Goal: Information Seeking & Learning: Learn about a topic

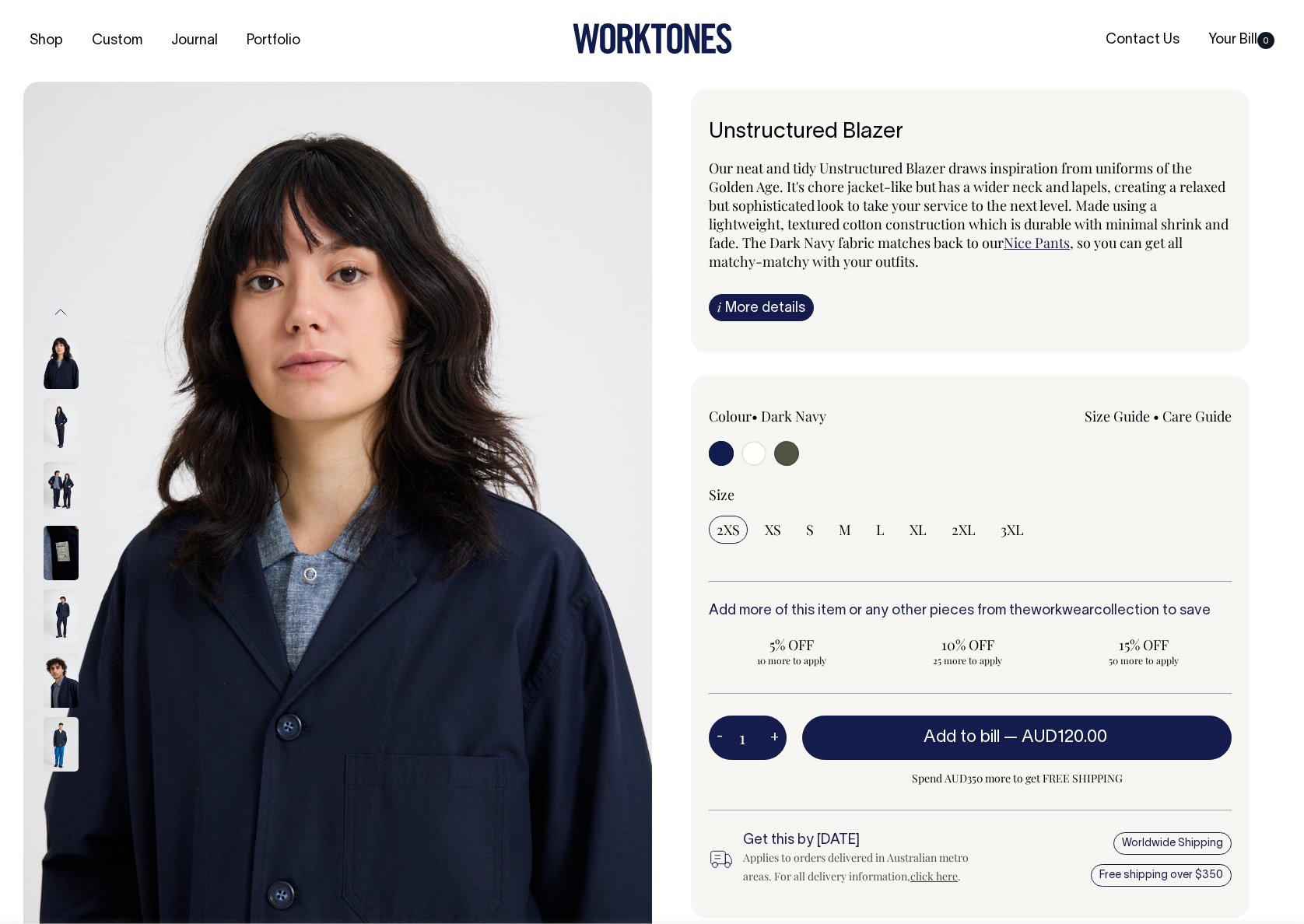
click at [49, 618] on img at bounding box center [61, 616] width 35 height 54
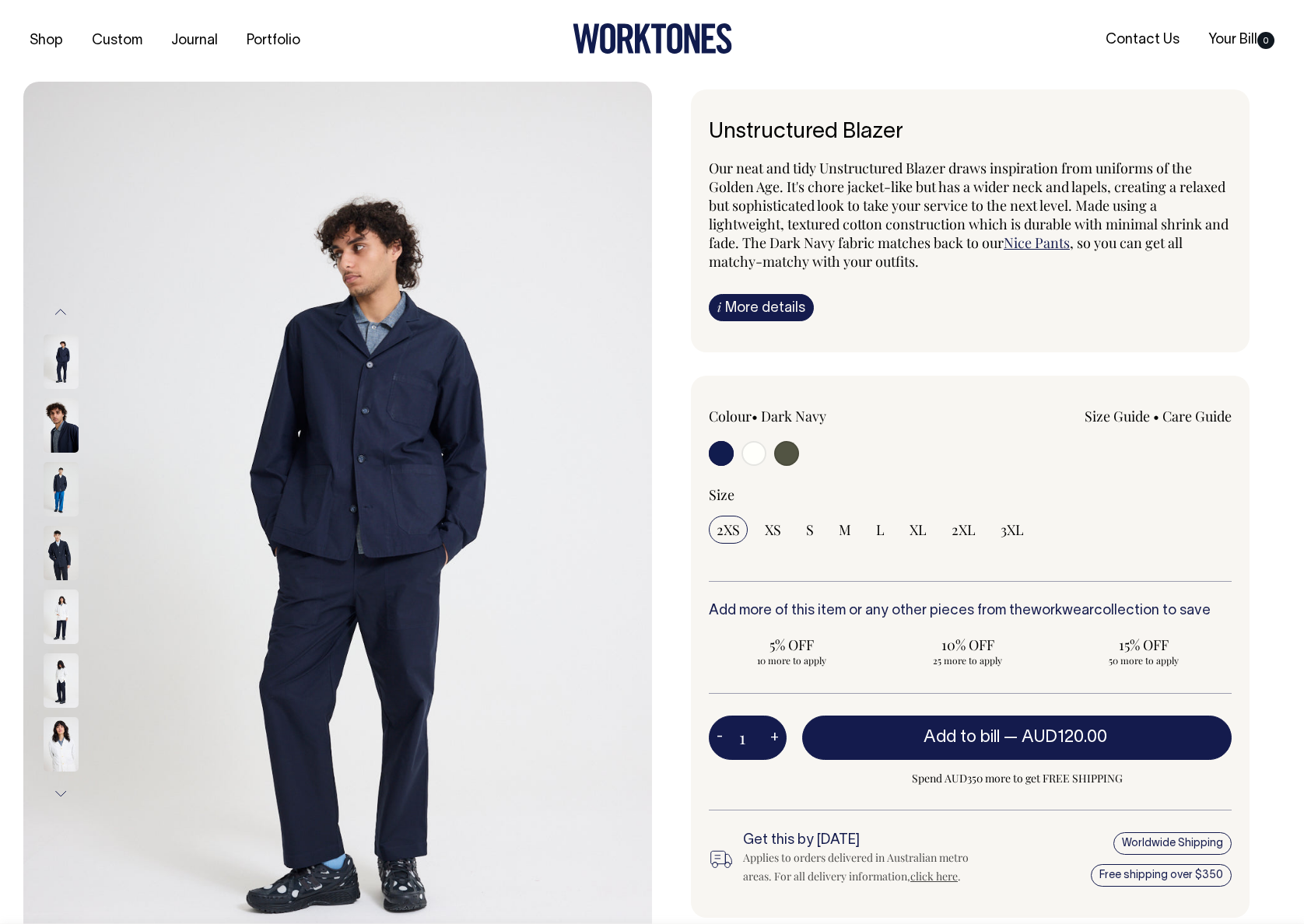
click at [60, 661] on img at bounding box center [61, 680] width 35 height 54
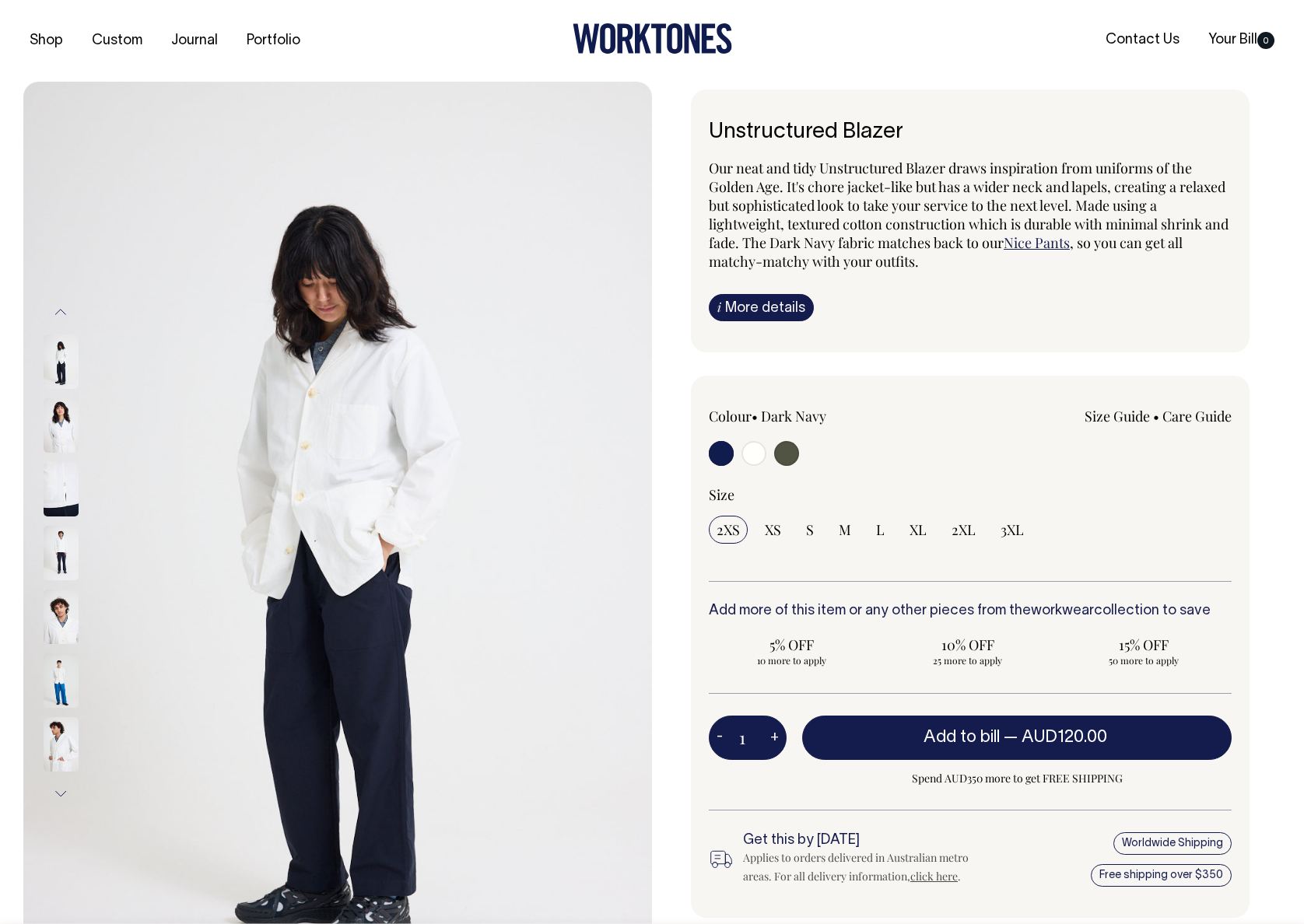
click at [65, 651] on div at bounding box center [82, 681] width 78 height 64
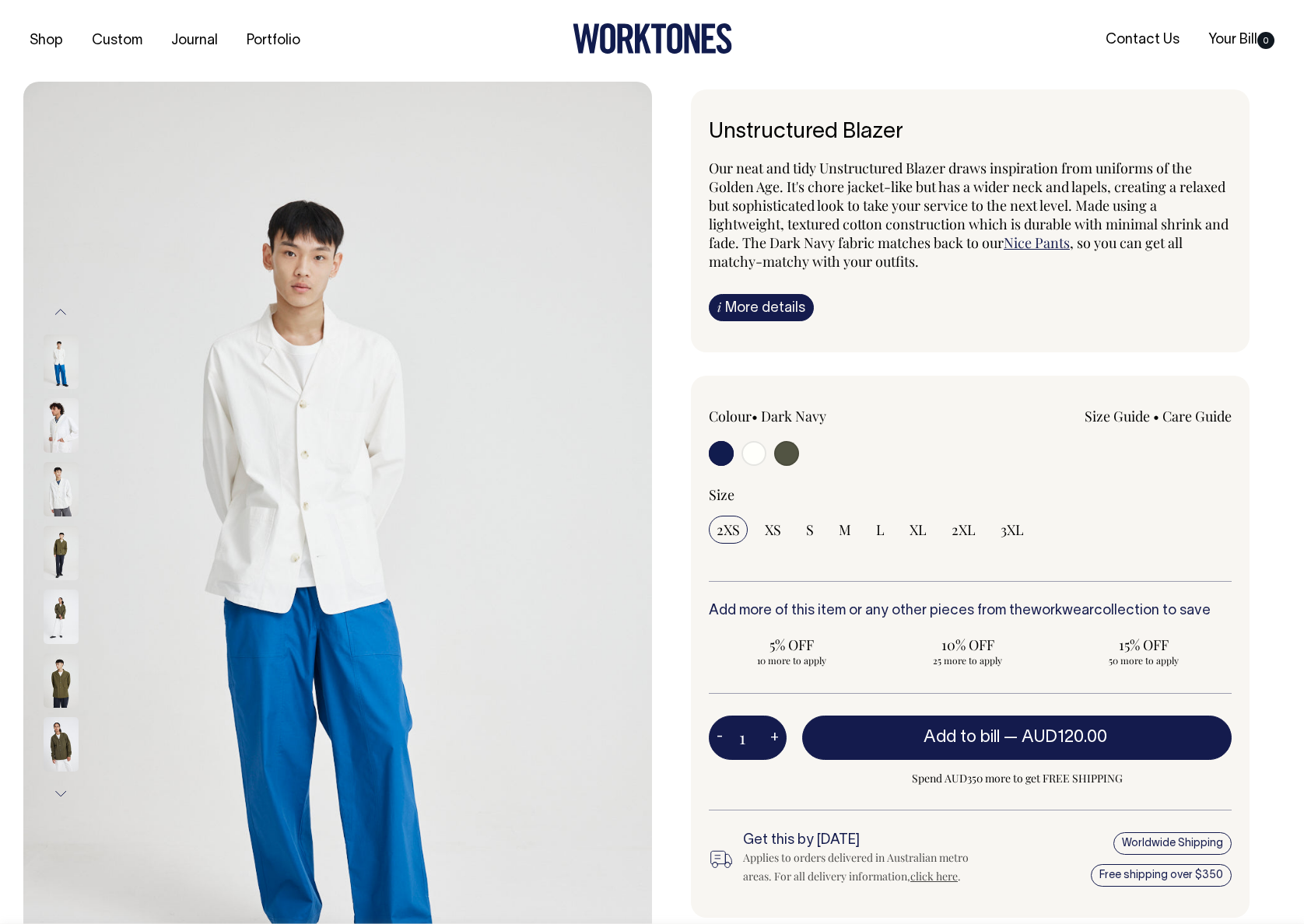
click at [71, 623] on img at bounding box center [61, 616] width 35 height 54
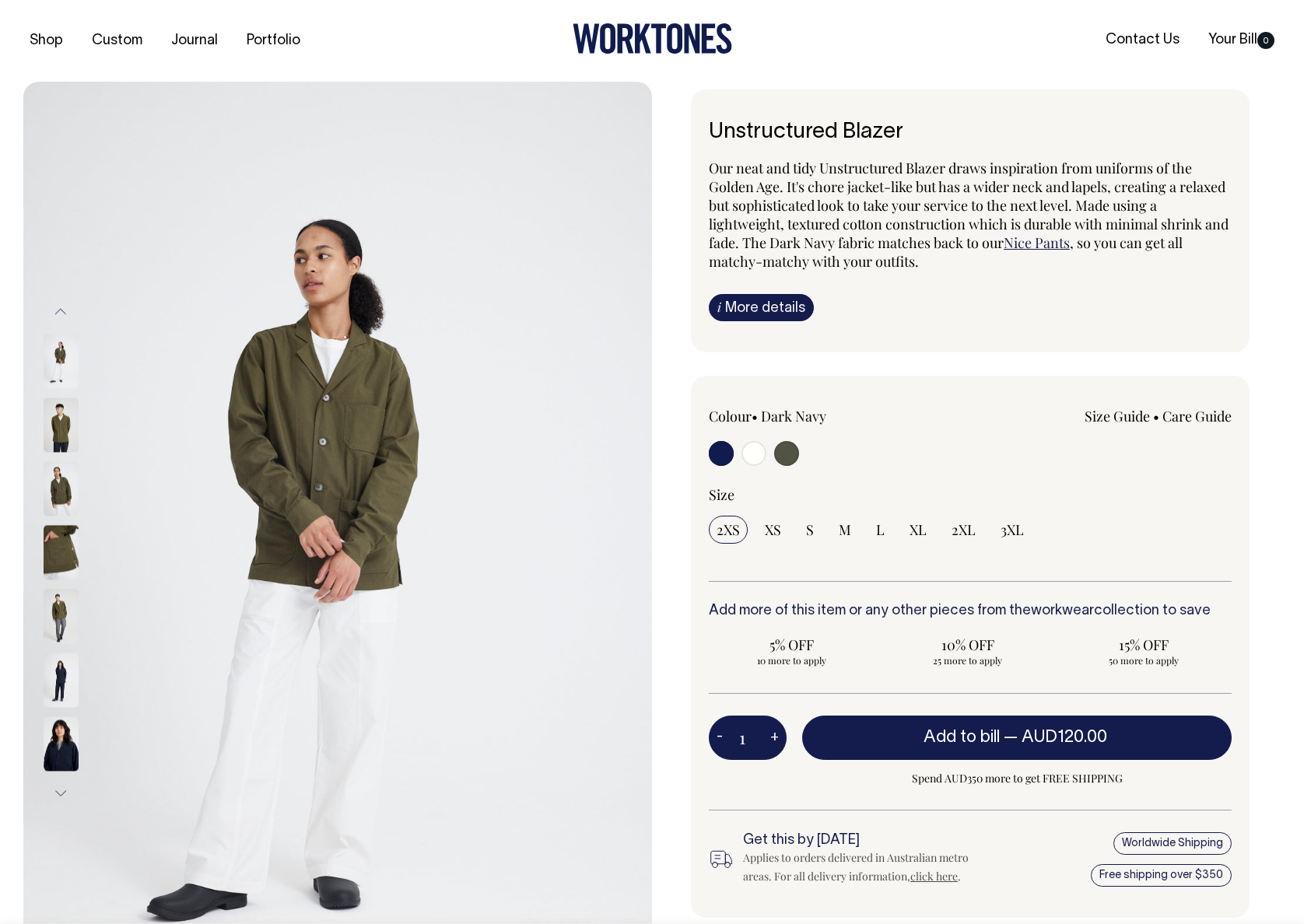
click at [61, 631] on img at bounding box center [61, 615] width 35 height 54
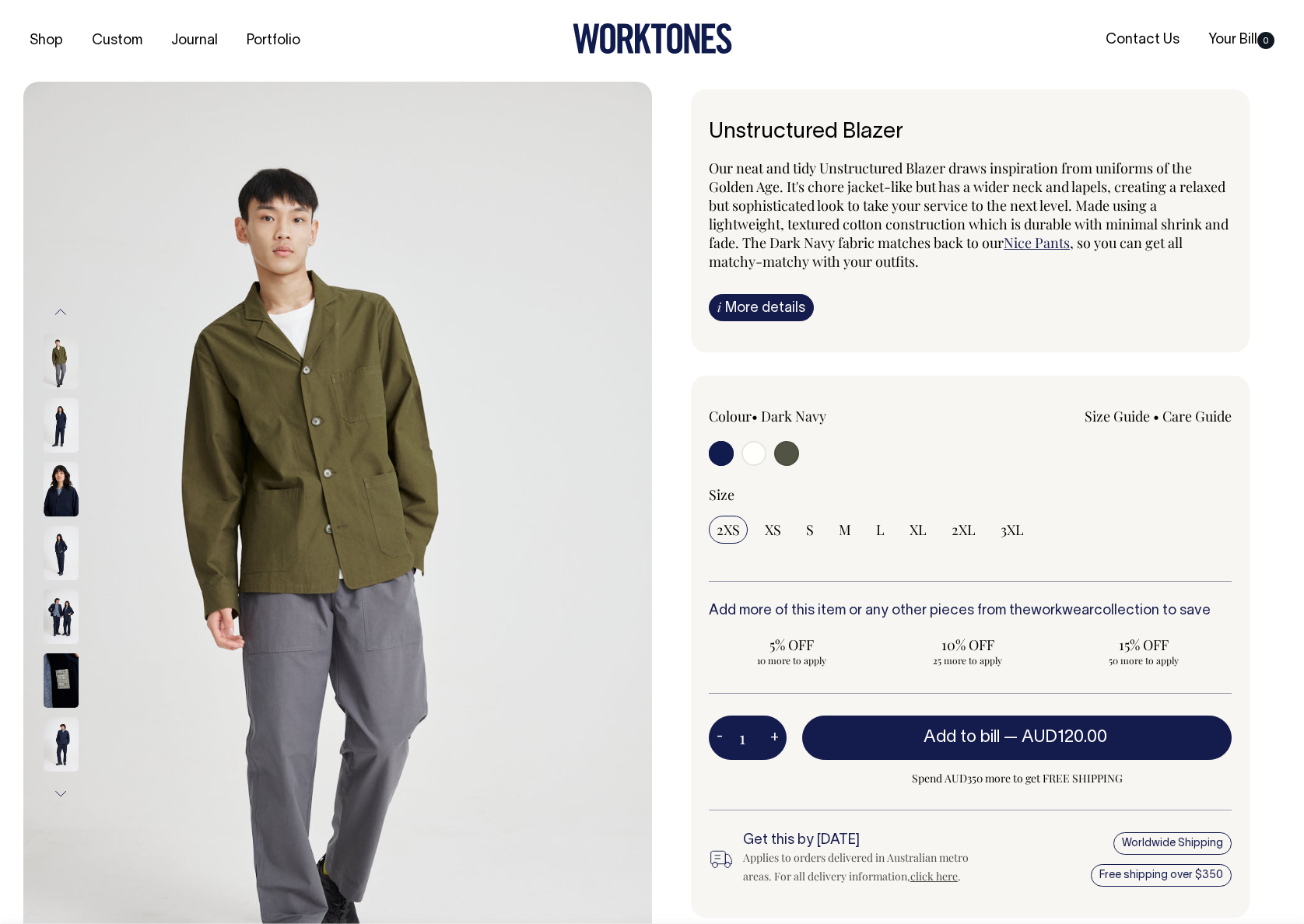
click at [61, 631] on img at bounding box center [61, 616] width 35 height 54
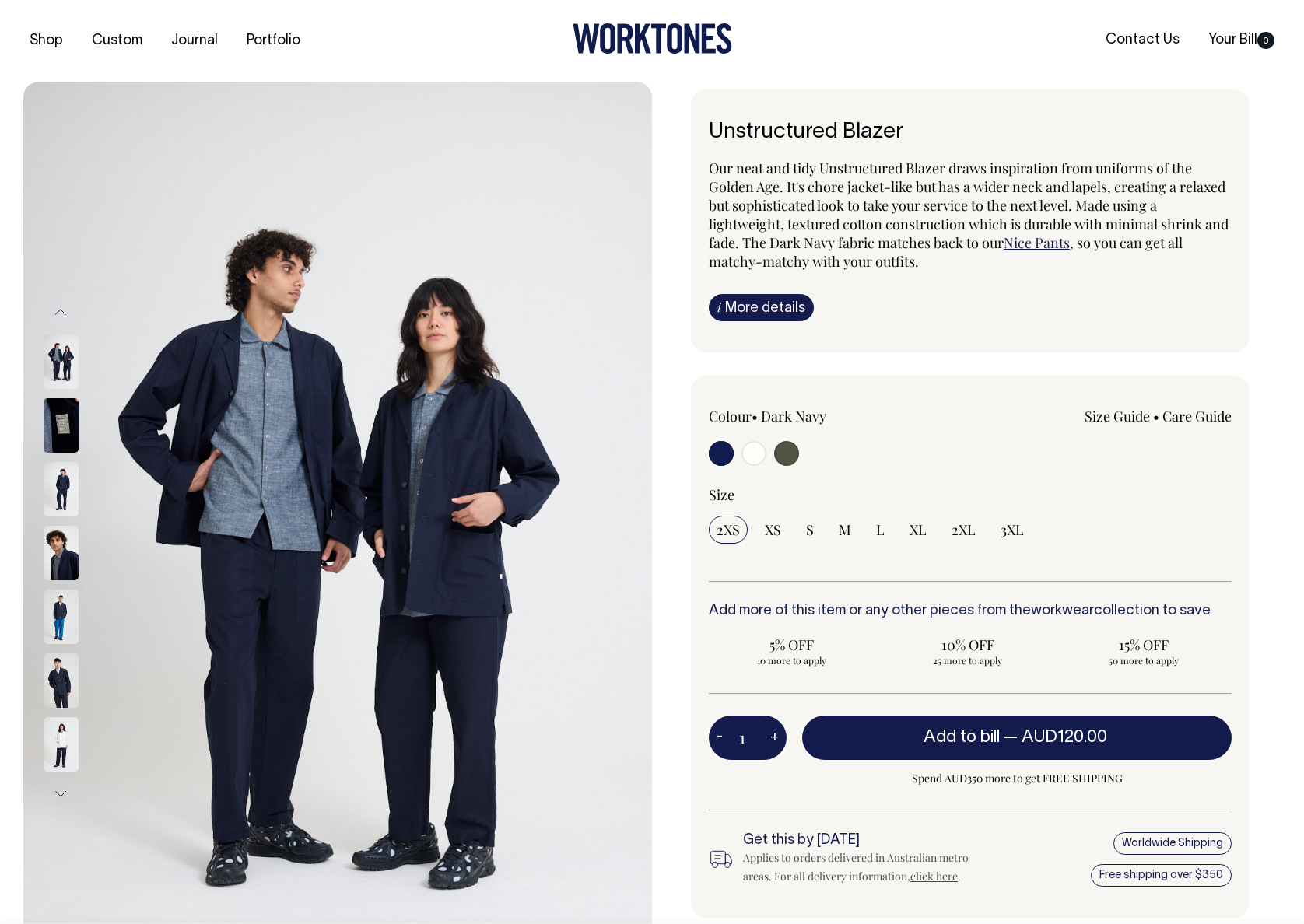
click at [61, 631] on img at bounding box center [61, 616] width 35 height 54
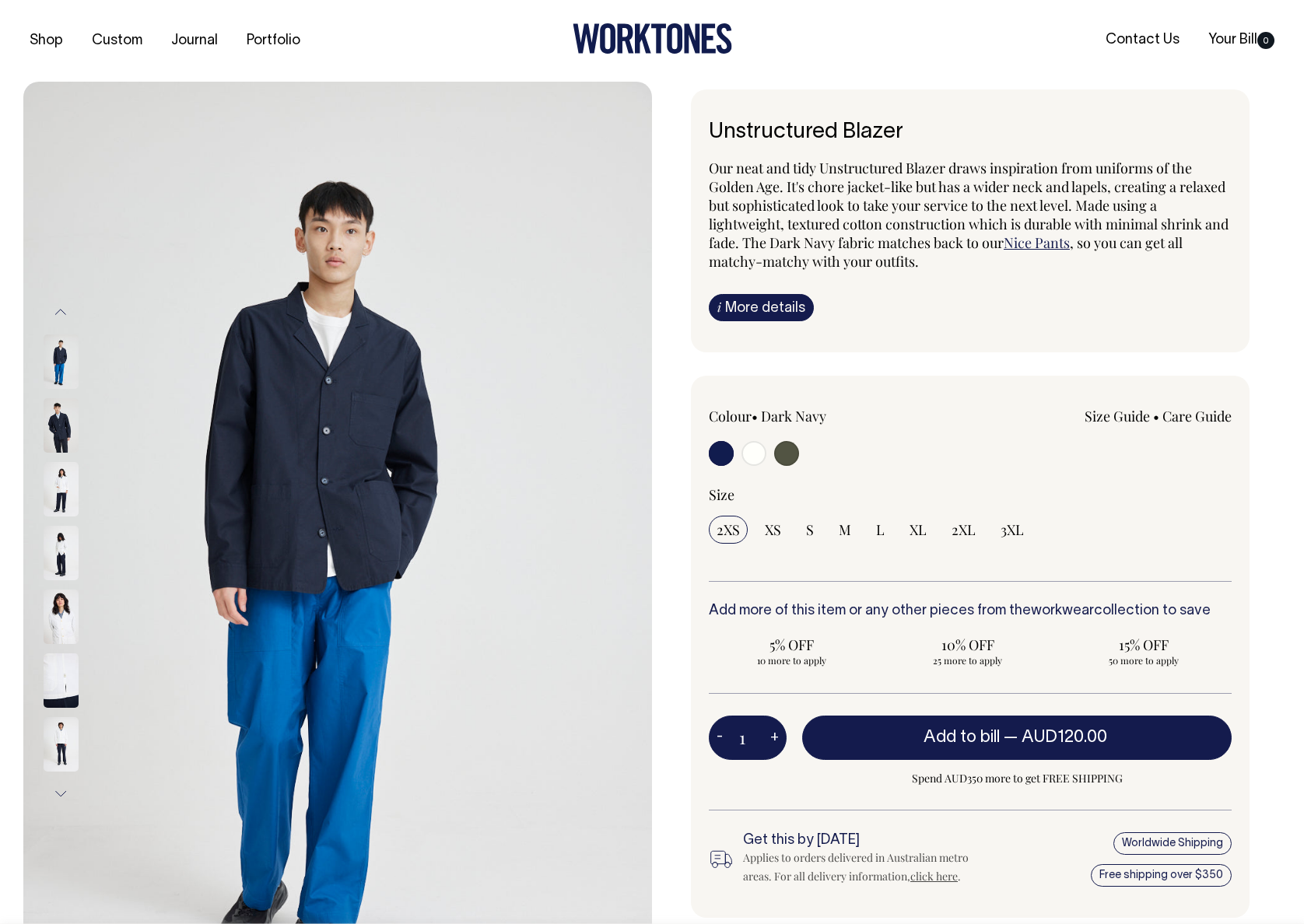
click at [61, 631] on img at bounding box center [61, 616] width 35 height 54
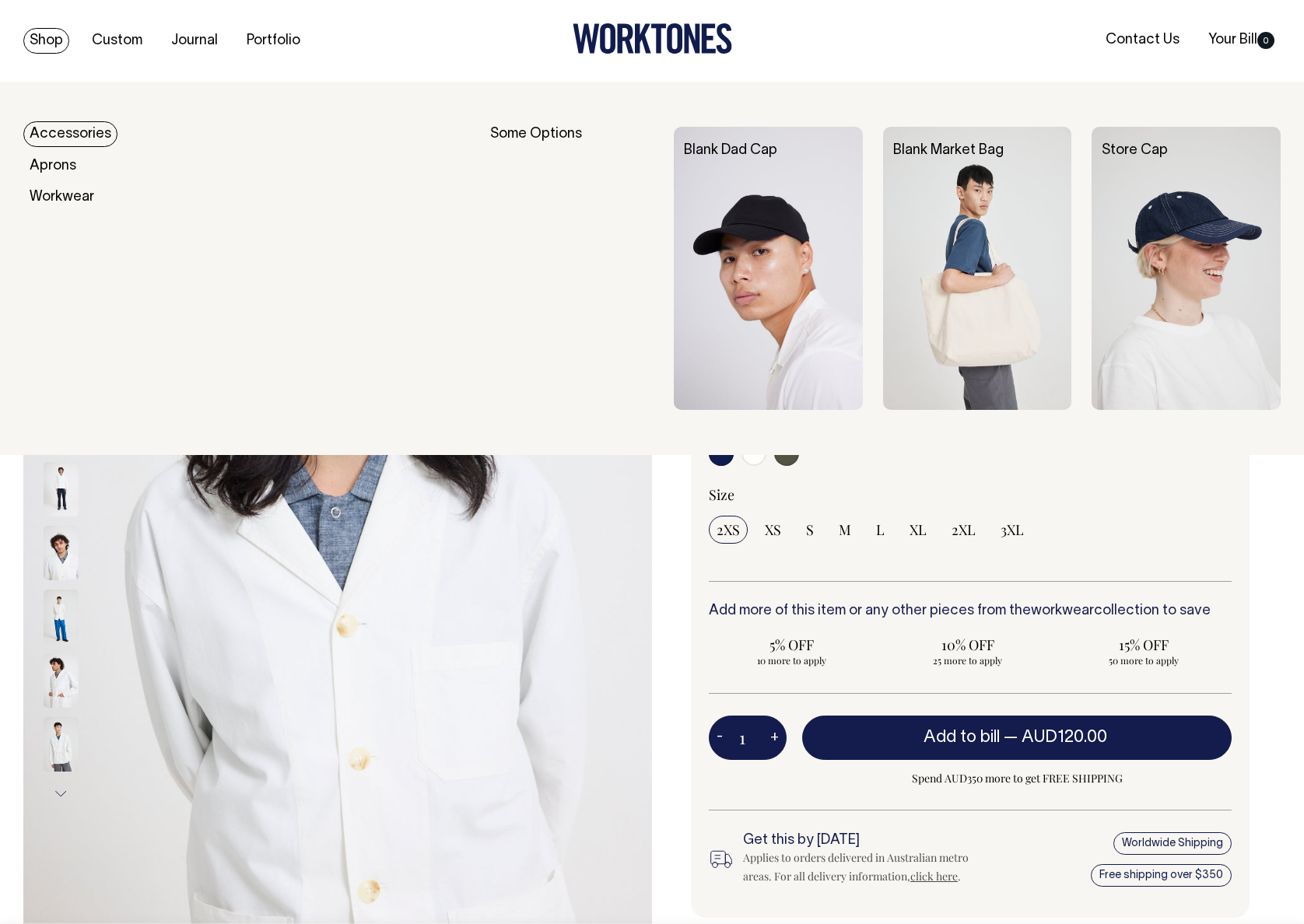
click at [73, 133] on link "Accessories" at bounding box center [70, 134] width 94 height 26
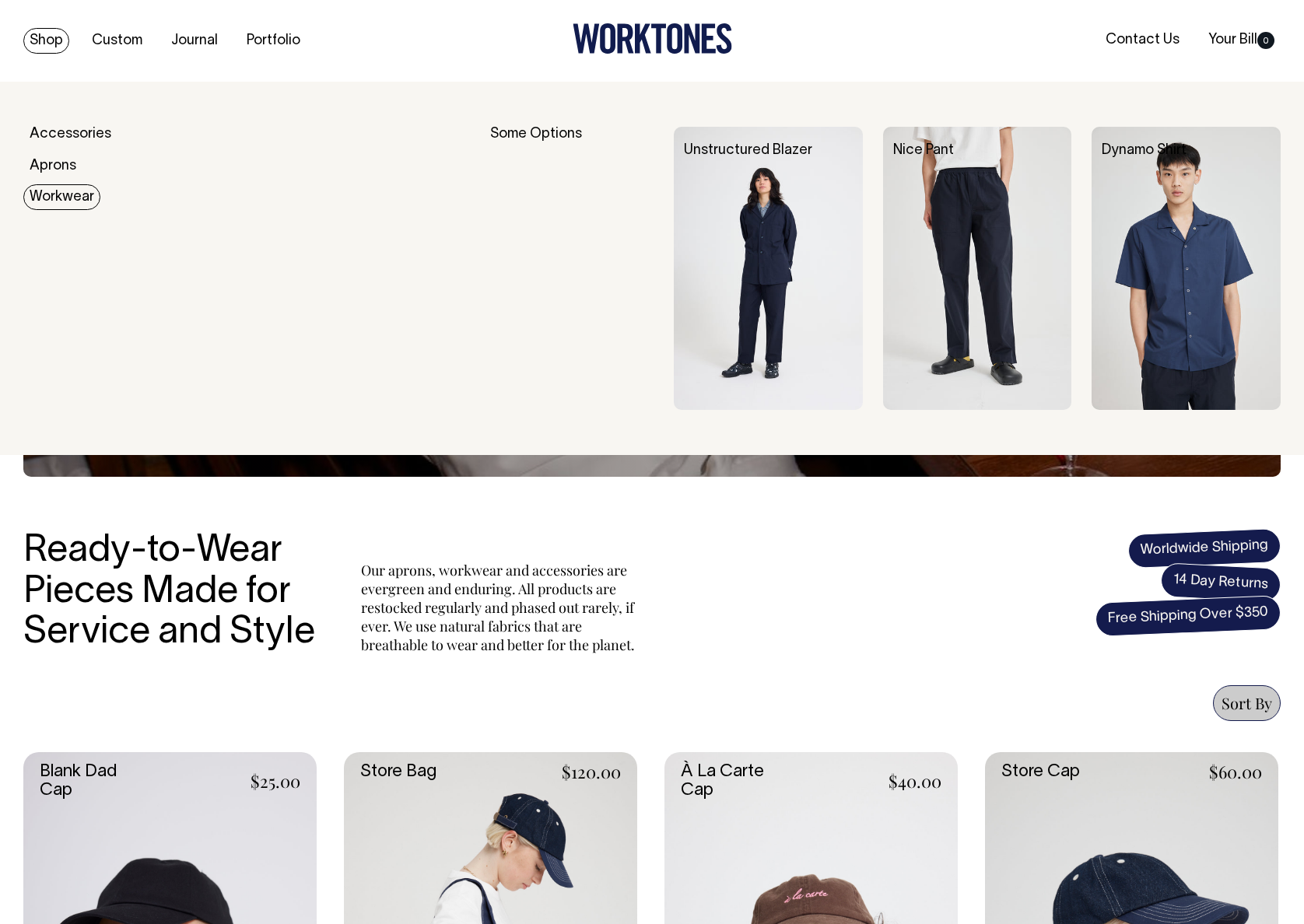
click at [57, 192] on link "Workwear" at bounding box center [61, 197] width 77 height 26
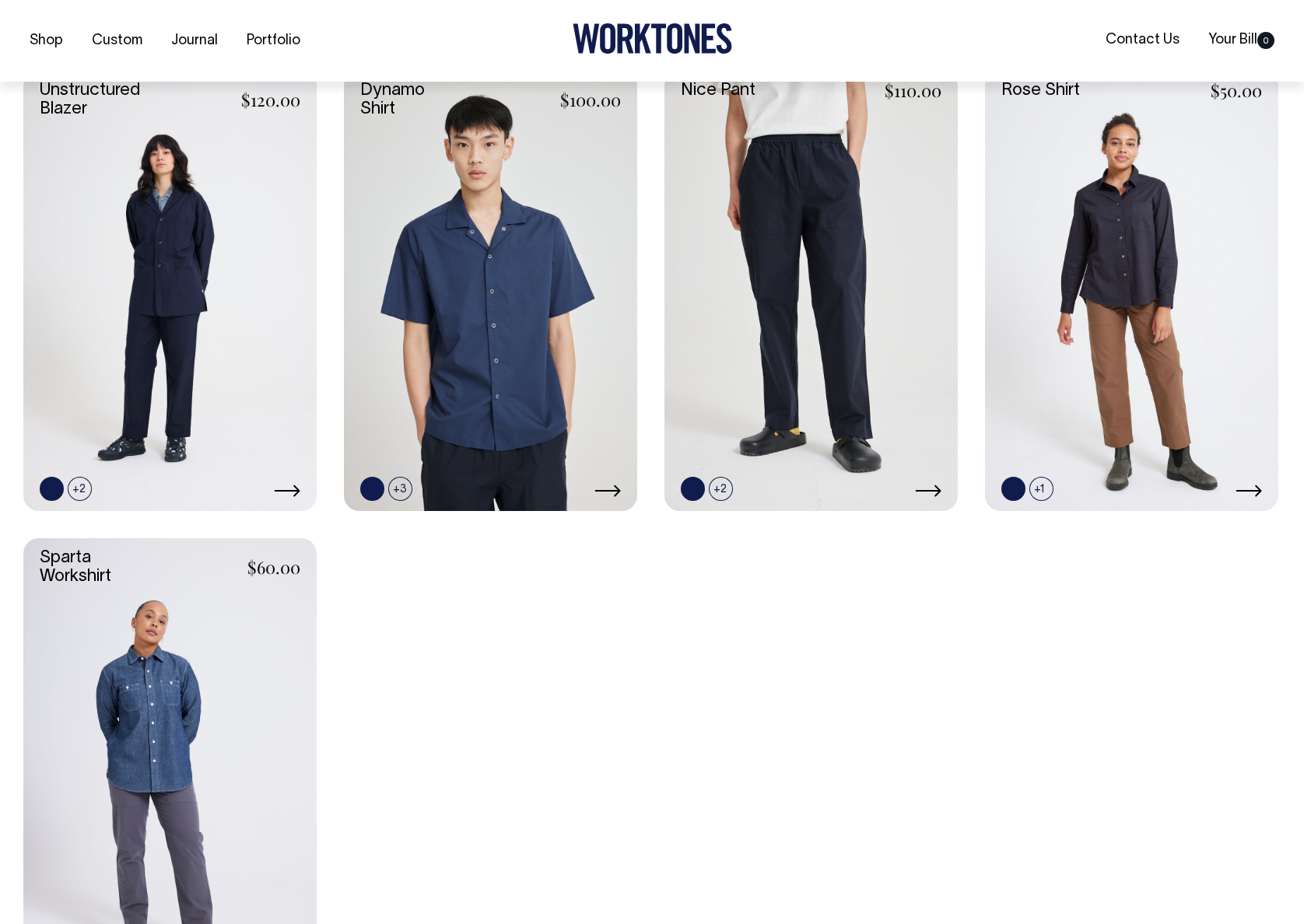
scroll to position [682, 0]
click at [193, 297] on link at bounding box center [170, 290] width 293 height 441
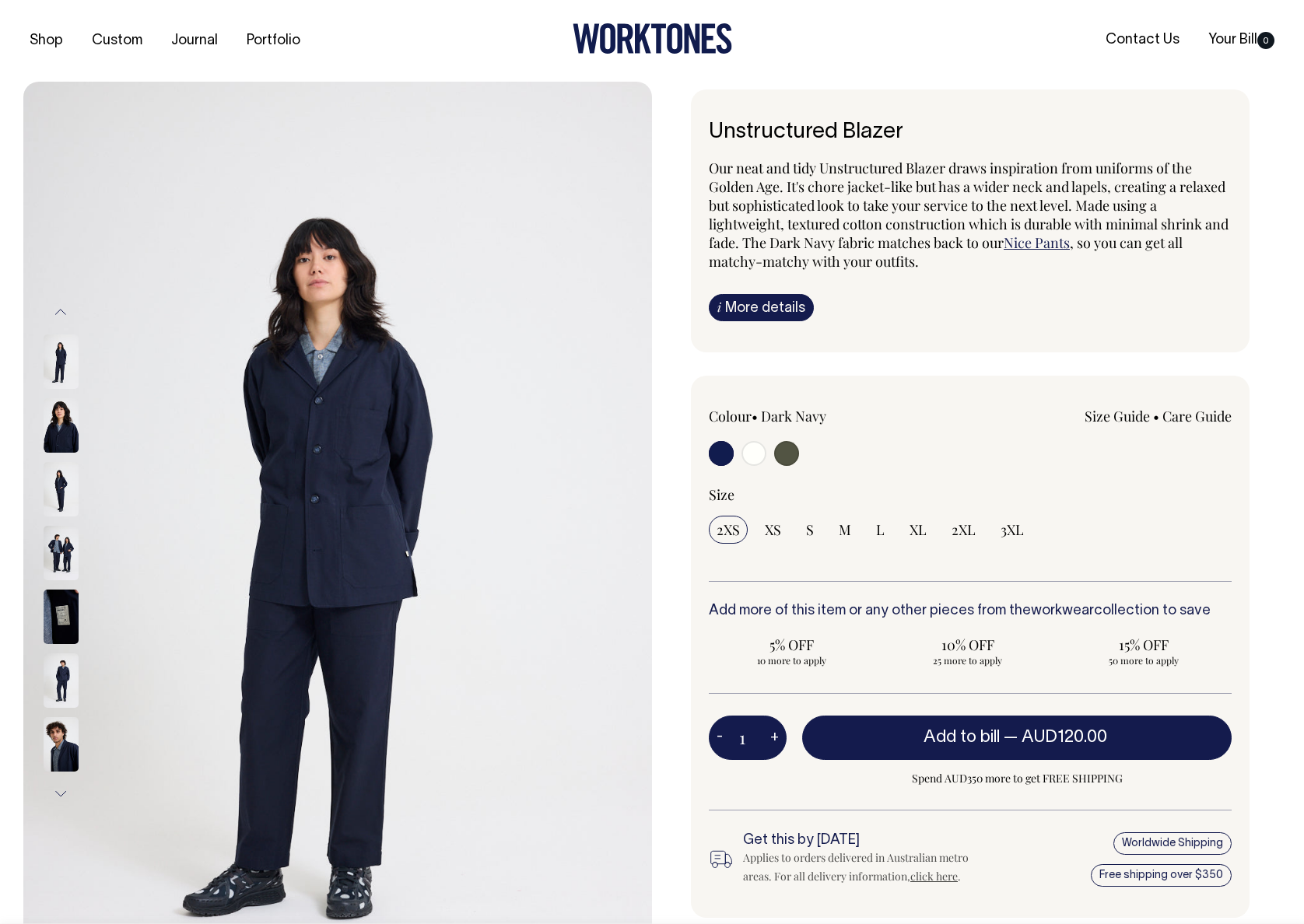
click at [74, 494] on img at bounding box center [61, 489] width 35 height 54
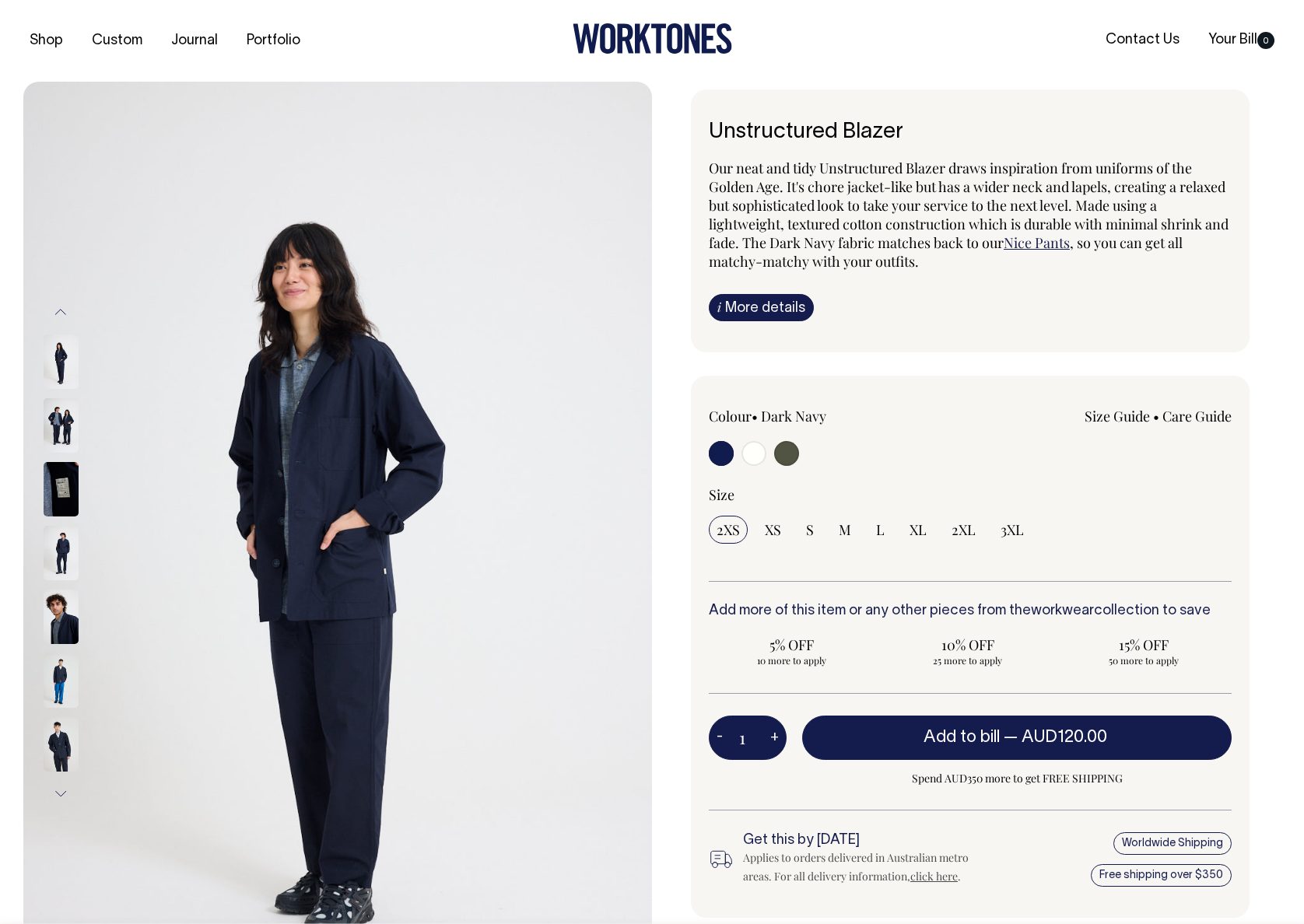
click at [70, 562] on img at bounding box center [61, 553] width 35 height 54
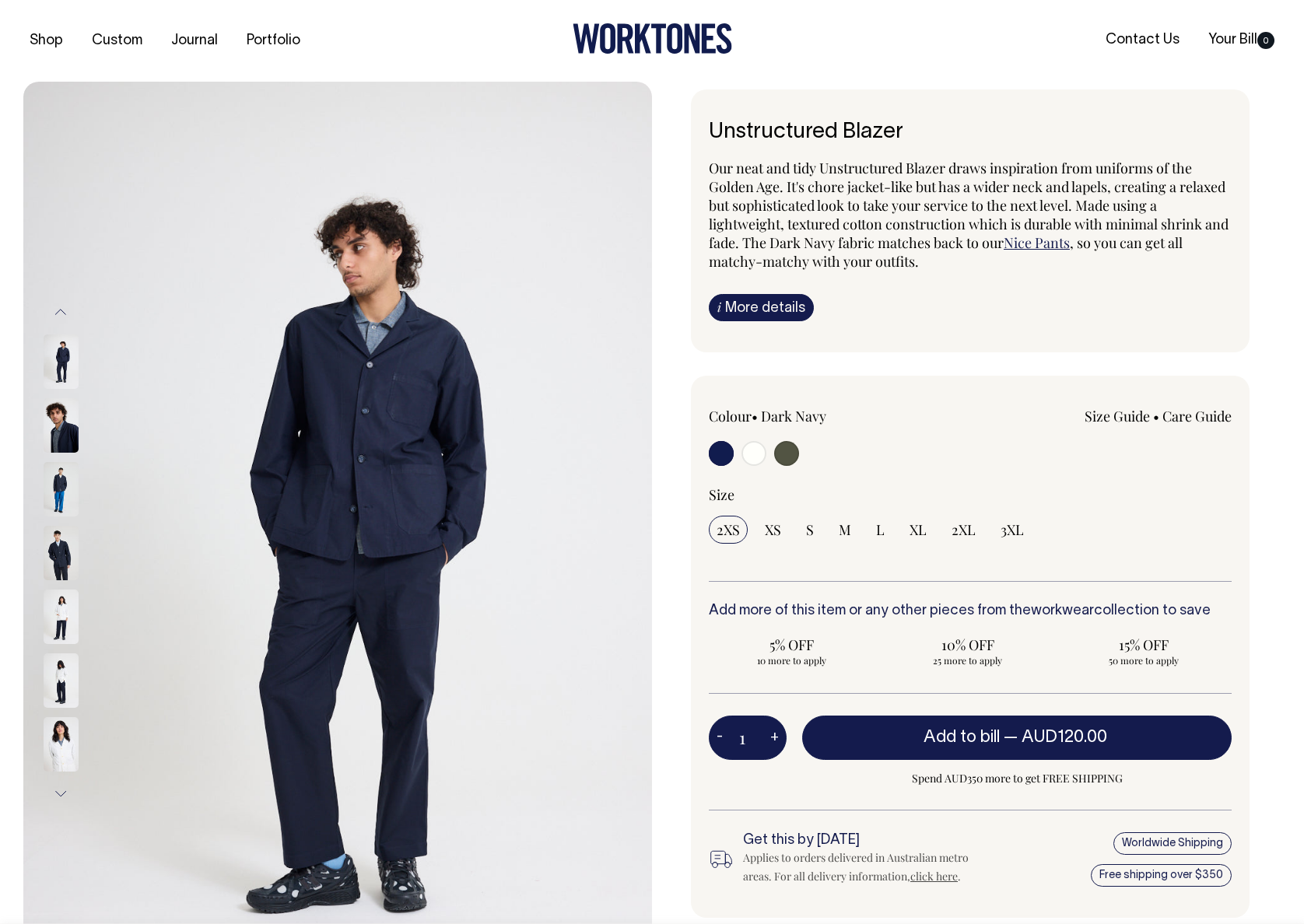
click at [61, 470] on img at bounding box center [61, 489] width 35 height 54
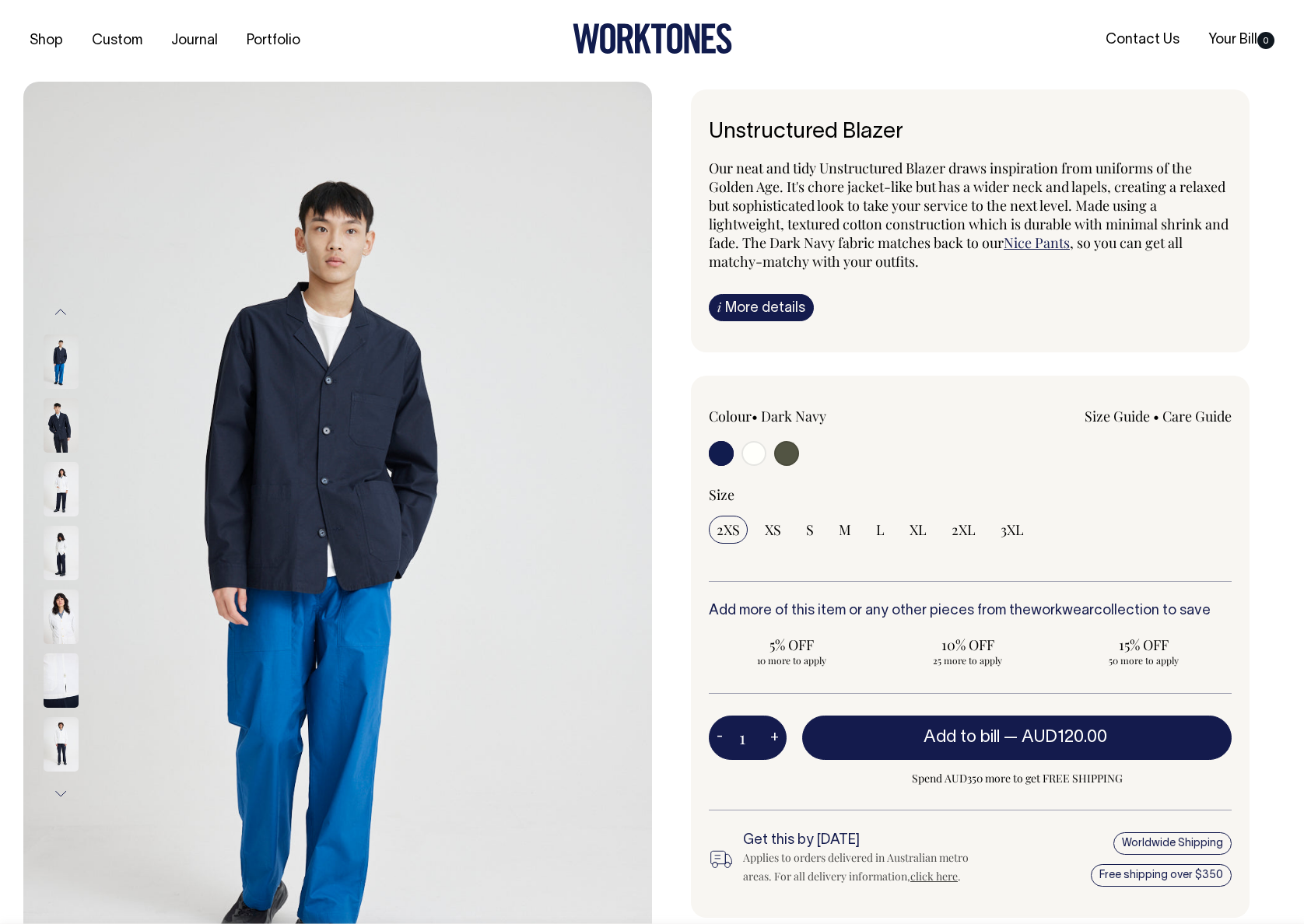
click at [59, 395] on div at bounding box center [82, 425] width 78 height 64
